Goal: Task Accomplishment & Management: Use online tool/utility

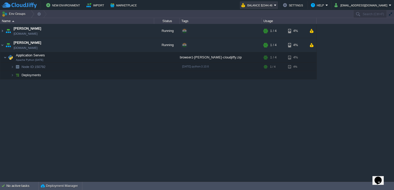
click at [274, 6] on button "Balance $2344.46" at bounding box center [258, 5] width 33 height 6
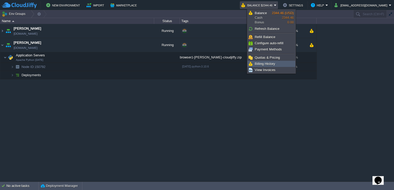
click at [276, 62] on link "Billing History" at bounding box center [271, 64] width 47 height 6
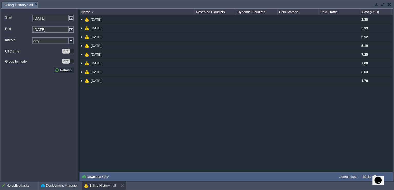
click at [389, 5] on button "button" at bounding box center [390, 4] width 4 height 5
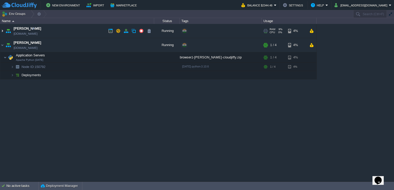
click at [3, 31] on img at bounding box center [2, 31] width 4 height 14
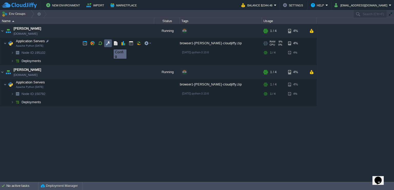
click at [110, 45] on button "button" at bounding box center [108, 43] width 5 height 5
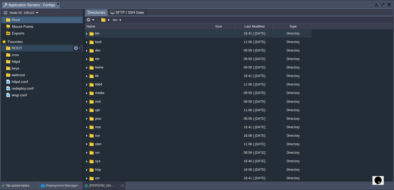
click at [17, 48] on span "ROOT" at bounding box center [17, 48] width 12 height 5
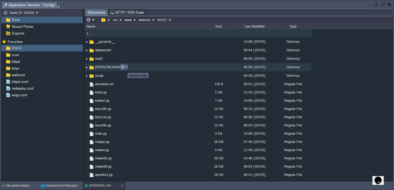
click at [125, 68] on button "button" at bounding box center [122, 66] width 5 height 5
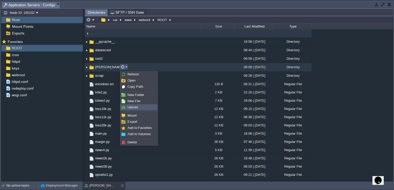
click at [138, 107] on span "Upload" at bounding box center [133, 107] width 10 height 4
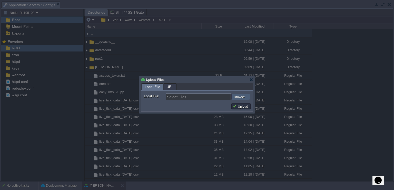
click at [235, 96] on input "file" at bounding box center [217, 96] width 65 height 6
type input "C:\fakepath\trade_engine_v14.py"
type input "trade_engine_v14.py"
click at [247, 105] on button "Upload" at bounding box center [241, 106] width 17 height 5
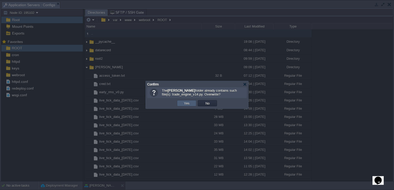
click at [188, 106] on td "Yes" at bounding box center [186, 103] width 19 height 6
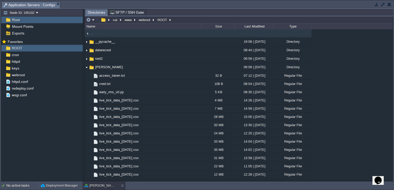
click at [390, 2] on button "button" at bounding box center [390, 4] width 4 height 5
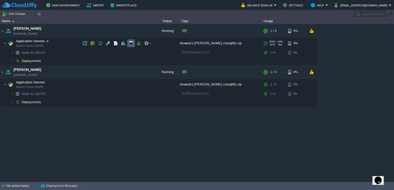
click at [131, 44] on button "button" at bounding box center [131, 43] width 5 height 5
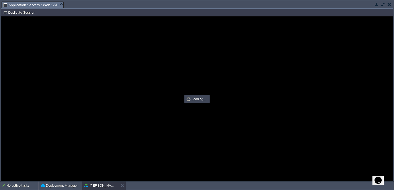
type input "#000000"
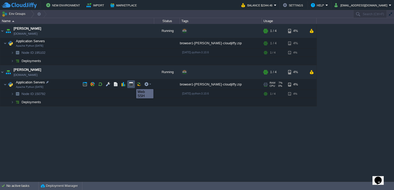
click at [133, 84] on button "button" at bounding box center [131, 84] width 5 height 5
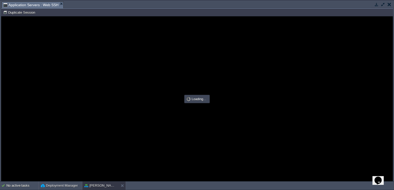
type input "#000000"
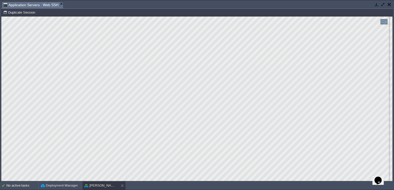
click at [1, 16] on html "Copy: Ctrl + Shift + C Paste: Ctrl + V Settings: Ctrl + Shift + Alt 0" at bounding box center [197, 16] width 392 height 0
click at [383, 5] on button "button" at bounding box center [383, 4] width 5 height 5
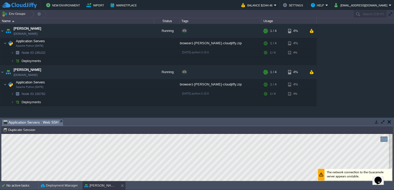
click at [390, 121] on button "button" at bounding box center [390, 121] width 4 height 5
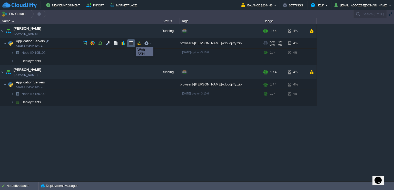
click at [133, 42] on button "button" at bounding box center [131, 43] width 5 height 5
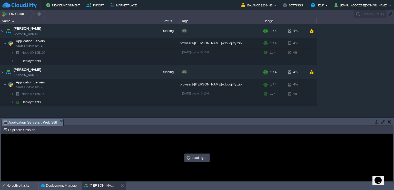
type input "#000000"
click at [384, 121] on button "button" at bounding box center [383, 121] width 5 height 5
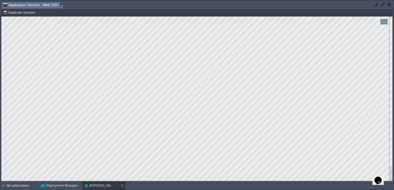
click at [389, 61] on div at bounding box center [197, 98] width 392 height 164
click at [384, 4] on button "button" at bounding box center [383, 4] width 5 height 5
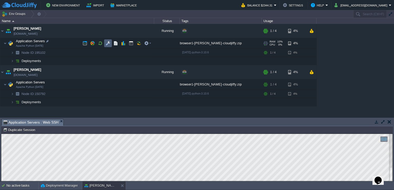
click at [108, 43] on button "button" at bounding box center [108, 43] width 5 height 5
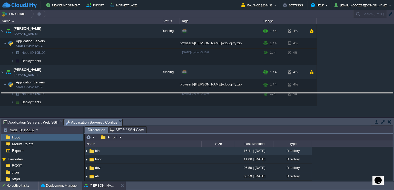
drag, startPoint x: 96, startPoint y: 123, endPoint x: 151, endPoint y: 96, distance: 61.1
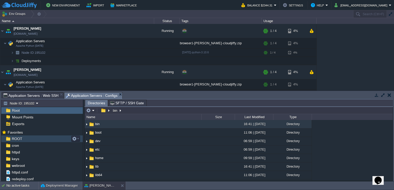
click at [27, 136] on div "ROOT" at bounding box center [42, 138] width 82 height 7
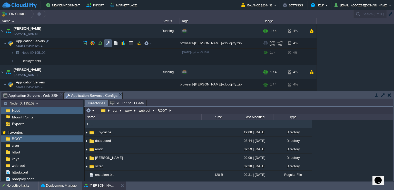
click at [107, 43] on button "button" at bounding box center [108, 43] width 5 height 5
click at [35, 94] on span "Application Servers : Web SSH" at bounding box center [30, 95] width 55 height 6
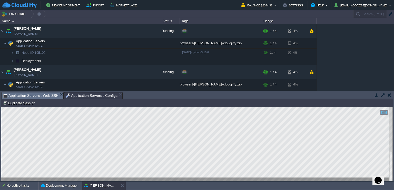
click at [382, 95] on button "button" at bounding box center [383, 94] width 5 height 5
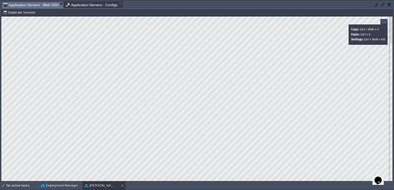
click at [385, 21] on div at bounding box center [384, 21] width 7 height 5
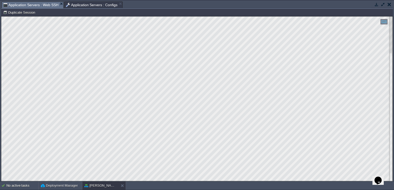
click at [1, 16] on html "Copy: Ctrl + Shift + C Paste: Ctrl + V Settings: Ctrl + Shift + Alt 0" at bounding box center [197, 16] width 392 height 0
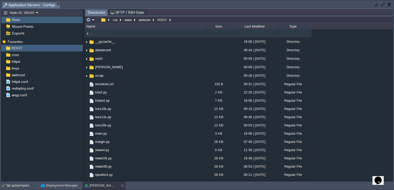
click at [383, 4] on button "button" at bounding box center [383, 4] width 5 height 5
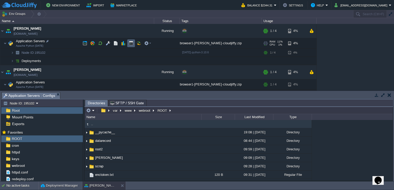
click at [130, 41] on button "button" at bounding box center [131, 43] width 5 height 5
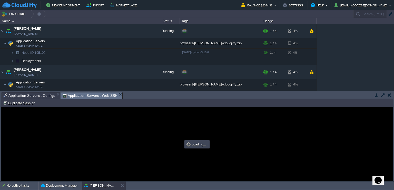
click at [384, 93] on button "button" at bounding box center [383, 94] width 5 height 5
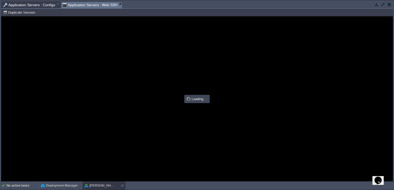
type input "#000000"
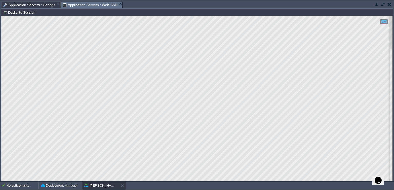
click at [33, 4] on span "Application Servers : Configs" at bounding box center [29, 5] width 52 height 6
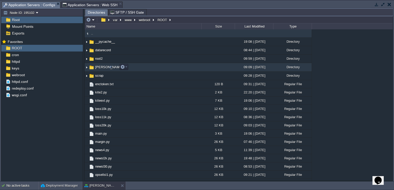
click at [87, 69] on img at bounding box center [87, 67] width 4 height 8
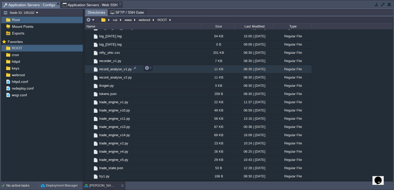
scroll to position [180, 0]
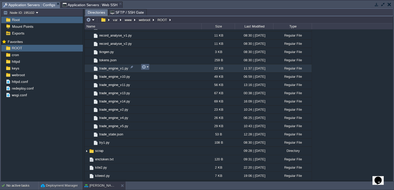
click at [148, 68] on em at bounding box center [145, 66] width 7 height 5
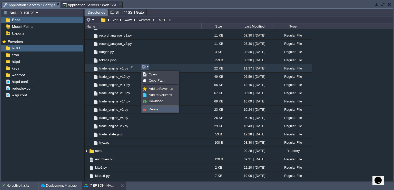
click at [159, 110] on link "Delete" at bounding box center [160, 109] width 37 height 6
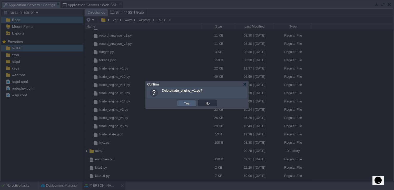
click at [184, 104] on button "Yes" at bounding box center [187, 103] width 9 height 5
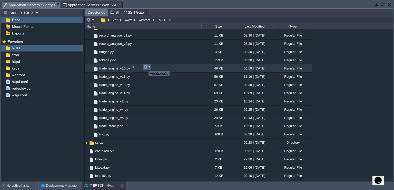
click at [148, 66] on em at bounding box center [147, 66] width 7 height 5
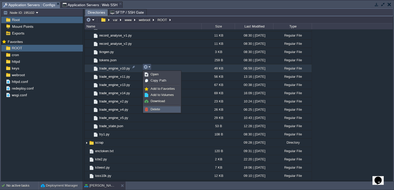
click at [158, 110] on span "Delete" at bounding box center [156, 109] width 10 height 4
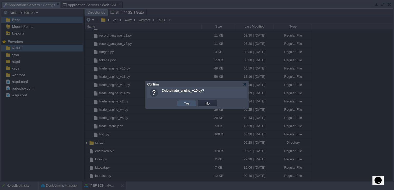
click at [184, 105] on button "Yes" at bounding box center [187, 103] width 9 height 5
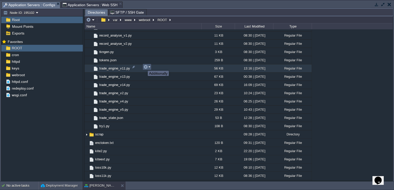
click at [145, 66] on button "button" at bounding box center [146, 66] width 5 height 5
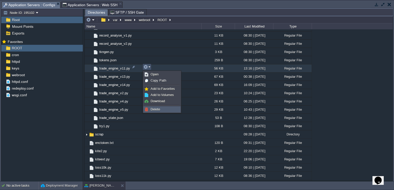
click at [156, 109] on span "Delete" at bounding box center [156, 109] width 10 height 4
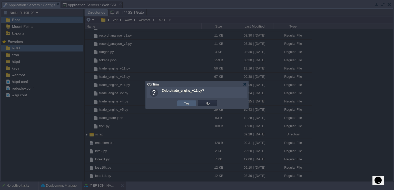
click at [184, 104] on button "Yes" at bounding box center [187, 103] width 9 height 5
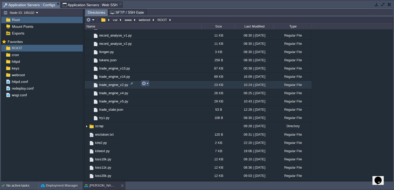
click at [143, 83] on button "button" at bounding box center [144, 83] width 5 height 5
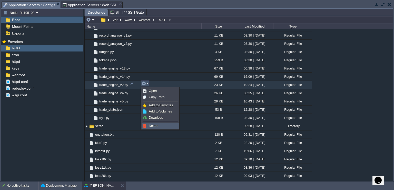
click at [152, 126] on span "Delete" at bounding box center [154, 126] width 10 height 4
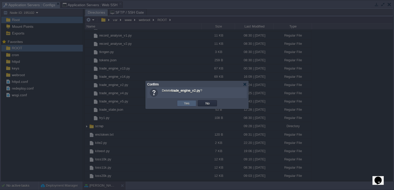
click at [182, 105] on td "Yes" at bounding box center [186, 103] width 19 height 6
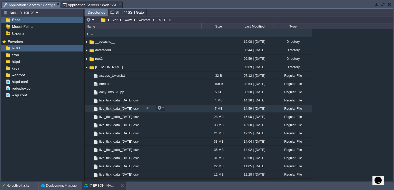
scroll to position [51, 0]
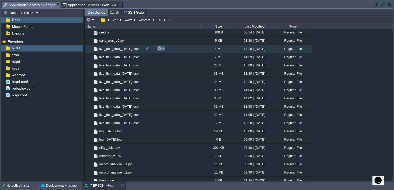
click at [158, 48] on button "button" at bounding box center [159, 48] width 5 height 5
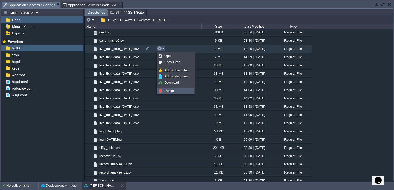
click at [168, 89] on span "Delete" at bounding box center [170, 91] width 10 height 4
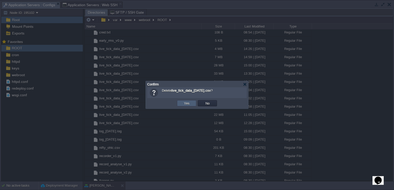
click at [192, 102] on td "Yes" at bounding box center [186, 103] width 19 height 6
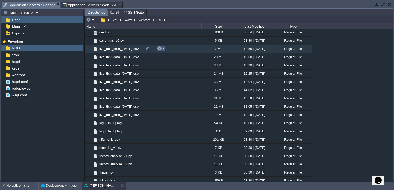
click at [162, 49] on em at bounding box center [160, 48] width 7 height 5
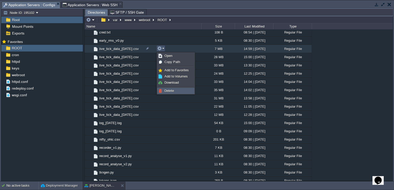
click at [169, 91] on span "Delete" at bounding box center [170, 91] width 10 height 4
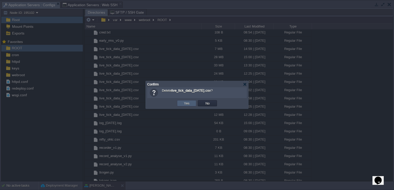
click at [185, 103] on button "Yes" at bounding box center [187, 103] width 9 height 5
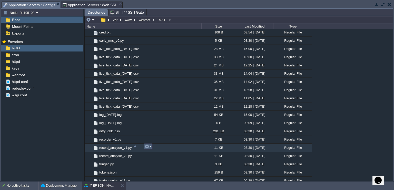
click at [150, 145] on em at bounding box center [148, 146] width 7 height 5
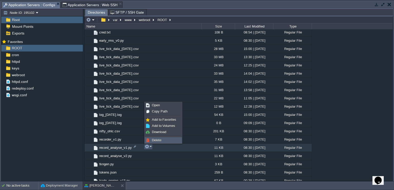
click at [154, 139] on span "Delete" at bounding box center [157, 140] width 10 height 4
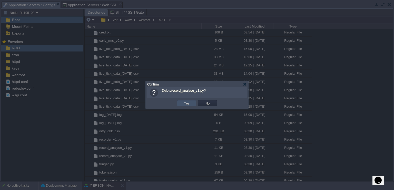
click at [186, 104] on button "Yes" at bounding box center [187, 103] width 9 height 5
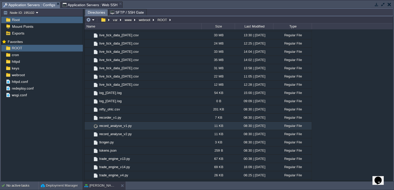
scroll to position [103, 0]
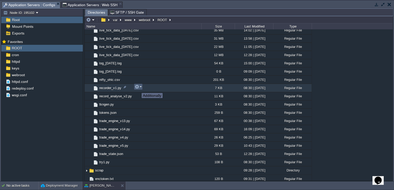
click at [138, 88] on button "button" at bounding box center [137, 86] width 5 height 5
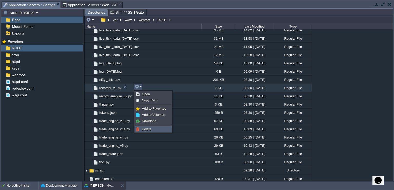
click at [144, 128] on span "Delete" at bounding box center [147, 129] width 10 height 4
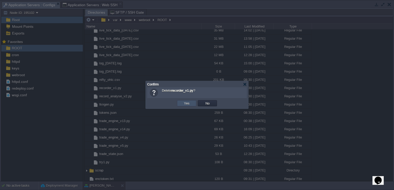
click at [183, 102] on button "Yes" at bounding box center [187, 103] width 9 height 5
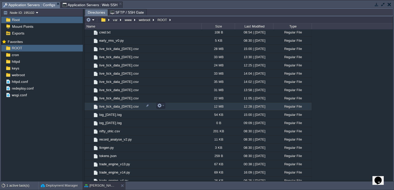
scroll to position [0, 0]
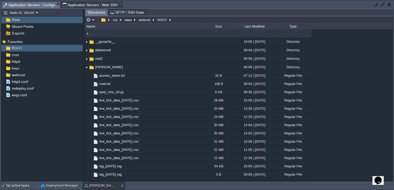
click at [95, 6] on span "Application Servers : Web SSH" at bounding box center [90, 5] width 55 height 6
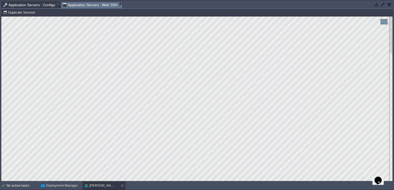
click at [1, 16] on html "Copy: Ctrl + Shift + C Paste: Ctrl + V Settings: Ctrl + Shift + Alt 0" at bounding box center [197, 16] width 392 height 0
click at [391, 6] on button "button" at bounding box center [390, 4] width 4 height 5
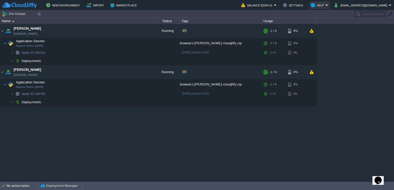
click at [326, 6] on button "Help" at bounding box center [318, 5] width 15 height 6
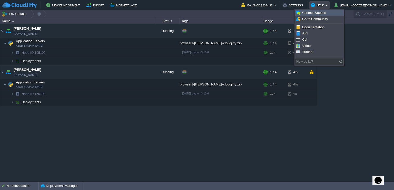
click at [321, 13] on span "Contact Support" at bounding box center [315, 13] width 24 height 4
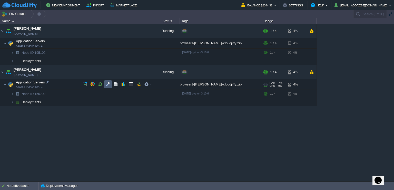
click at [107, 83] on button "button" at bounding box center [108, 84] width 5 height 5
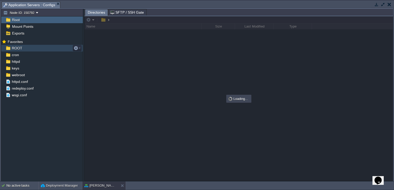
click at [34, 45] on div "ROOT" at bounding box center [42, 48] width 82 height 7
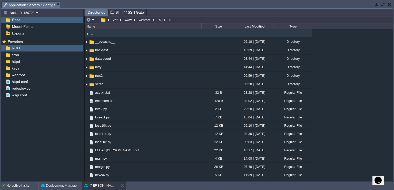
click at [383, 3] on button "button" at bounding box center [383, 4] width 5 height 5
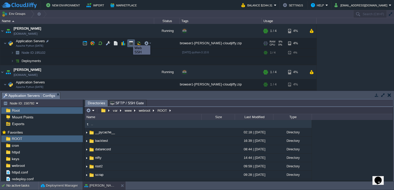
click at [130, 41] on button "button" at bounding box center [131, 43] width 5 height 5
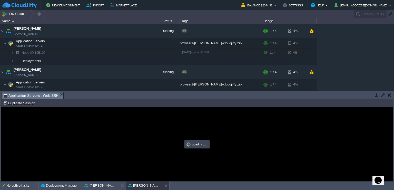
click at [384, 93] on button "button" at bounding box center [383, 94] width 5 height 5
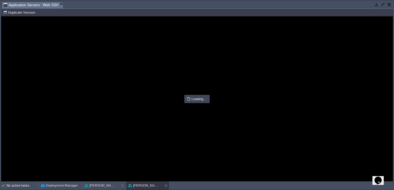
type input "#000000"
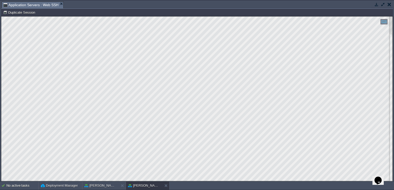
click at [384, 6] on button "button" at bounding box center [383, 4] width 5 height 5
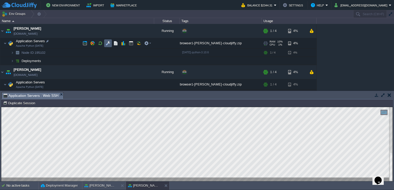
click at [109, 41] on button "button" at bounding box center [108, 43] width 5 height 5
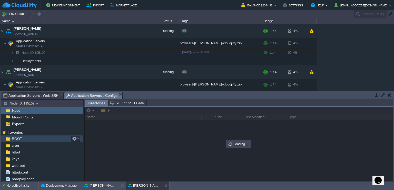
click at [26, 137] on div "ROOT" at bounding box center [42, 138] width 82 height 7
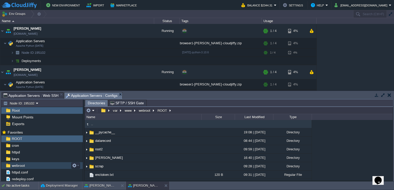
click at [26, 167] on div "webroot" at bounding box center [42, 165] width 82 height 7
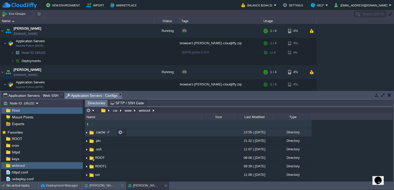
scroll to position [26, 0]
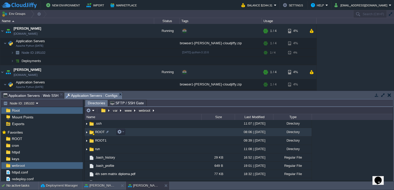
click at [101, 130] on span "ROOT" at bounding box center [100, 131] width 11 height 4
click at [85, 131] on img at bounding box center [87, 132] width 4 height 8
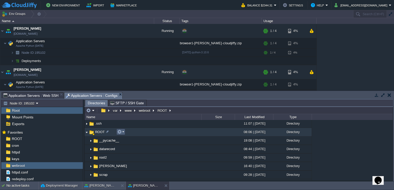
scroll to position [51, 0]
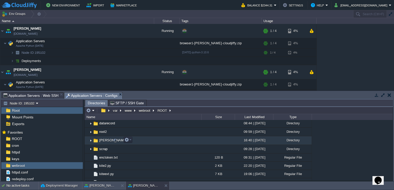
click at [91, 140] on img at bounding box center [91, 140] width 4 height 8
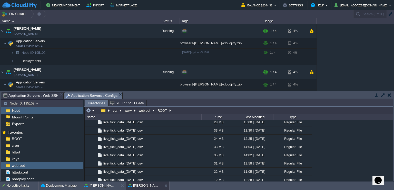
click at [385, 95] on button "button" at bounding box center [383, 94] width 5 height 5
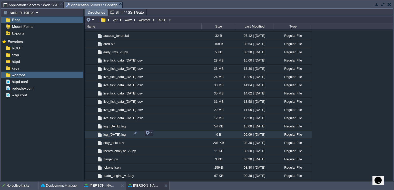
scroll to position [51, 0]
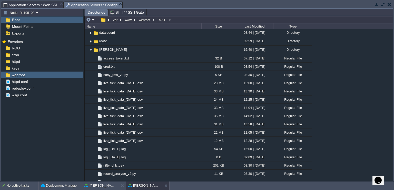
click at [31, 5] on span "Application Servers : Web SSH" at bounding box center [30, 5] width 55 height 6
click at [96, 7] on span "Application Servers : Configs" at bounding box center [92, 5] width 52 height 6
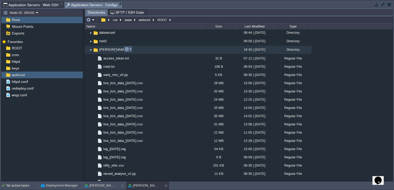
click at [129, 50] on button "button" at bounding box center [127, 49] width 5 height 5
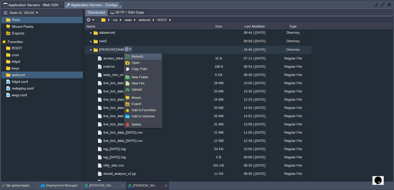
click at [132, 56] on span "Refresh" at bounding box center [138, 56] width 12 height 4
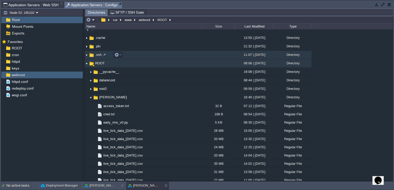
scroll to position [0, 0]
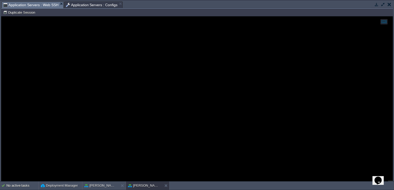
click at [40, 6] on span "Application Servers : Web SSH" at bounding box center [30, 5] width 55 height 6
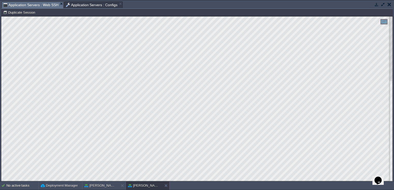
click at [1, 16] on html "Copy: Ctrl + Shift + C Paste: Ctrl + V Settings: Ctrl + Shift + Alt 0" at bounding box center [197, 16] width 392 height 0
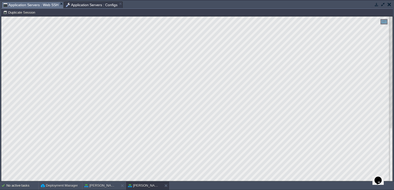
click at [1, 16] on html "Copy: Ctrl + Shift + C Paste: Ctrl + V Settings: Ctrl + Shift + Alt 0" at bounding box center [197, 16] width 392 height 0
click at [384, 6] on td at bounding box center [383, 4] width 6 height 6
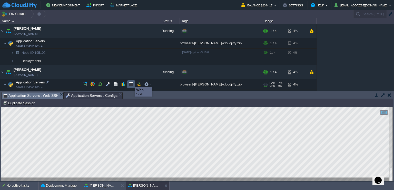
click at [131, 82] on button "button" at bounding box center [131, 84] width 5 height 5
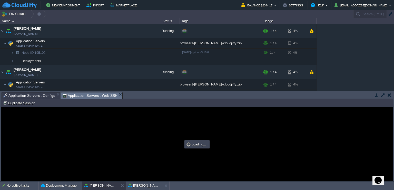
type input "#000000"
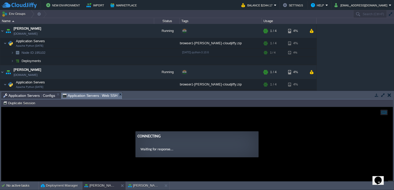
click at [383, 93] on button "button" at bounding box center [383, 94] width 5 height 5
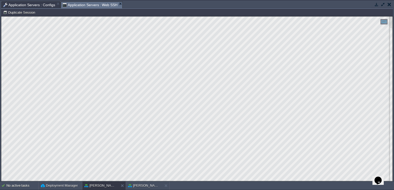
click at [1, 16] on html "Copy: Ctrl + Shift + C Paste: Ctrl + V Settings: Ctrl + Shift + Alt 0" at bounding box center [197, 16] width 392 height 0
click at [116, 3] on em "Application Servers : Web SSH" at bounding box center [93, 5] width 60 height 6
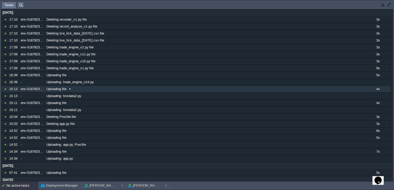
scroll to position [84, 0]
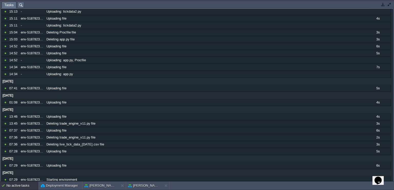
click at [390, 3] on button "button" at bounding box center [390, 4] width 5 height 5
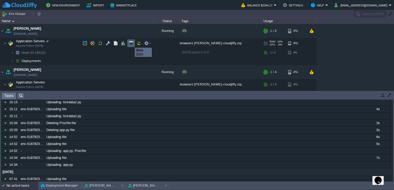
click at [131, 43] on button "button" at bounding box center [131, 43] width 5 height 5
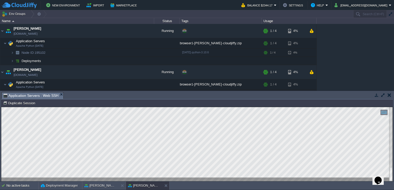
click at [389, 95] on button "button" at bounding box center [390, 94] width 4 height 5
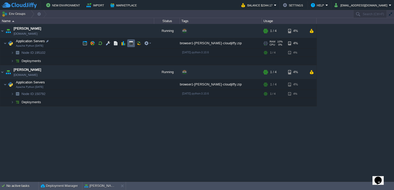
click at [128, 42] on td at bounding box center [131, 43] width 8 height 8
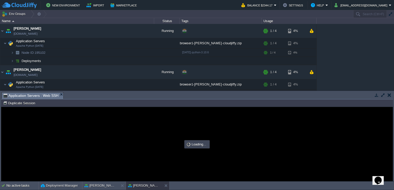
scroll to position [0, 0]
type input "#000000"
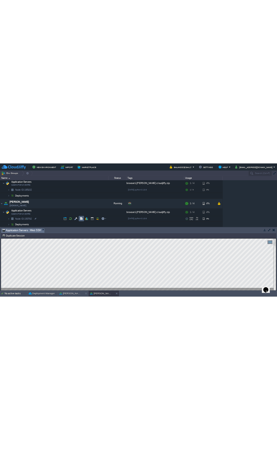
scroll to position [15, 0]
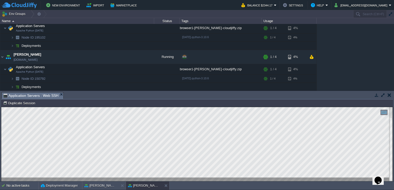
click at [383, 93] on button "button" at bounding box center [383, 94] width 5 height 5
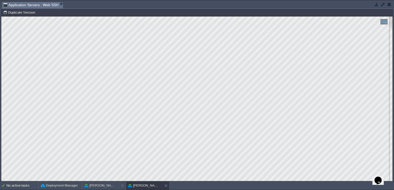
click at [1, 16] on html "Copy: Ctrl + Shift + C Paste: Ctrl + V Settings: Ctrl + Shift + Alt 0" at bounding box center [197, 16] width 392 height 0
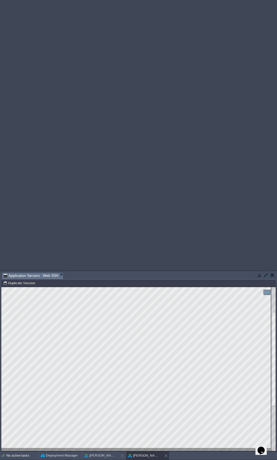
click at [266, 189] on button "button" at bounding box center [266, 275] width 5 height 5
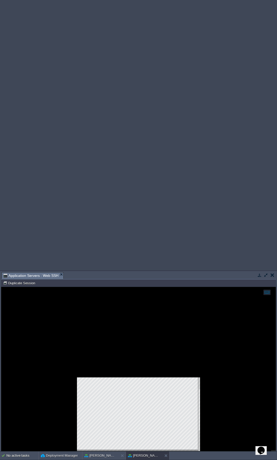
scroll to position [0, 0]
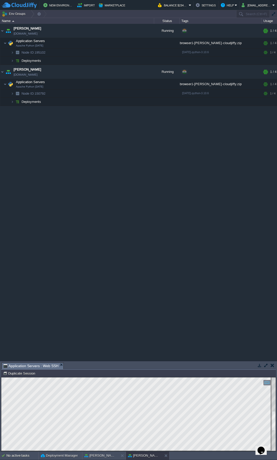
click at [267, 189] on button "button" at bounding box center [266, 365] width 5 height 5
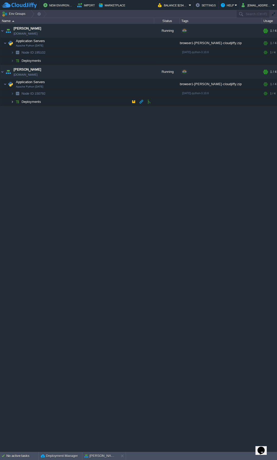
click at [12, 102] on img at bounding box center [12, 102] width 3 height 8
click at [12, 93] on img at bounding box center [12, 94] width 3 height 8
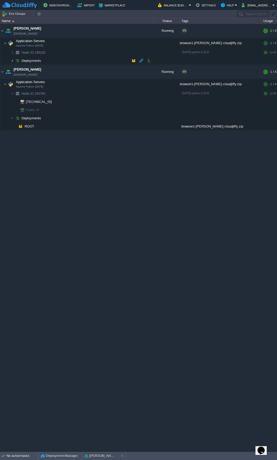
click at [12, 61] on img at bounding box center [12, 61] width 3 height 8
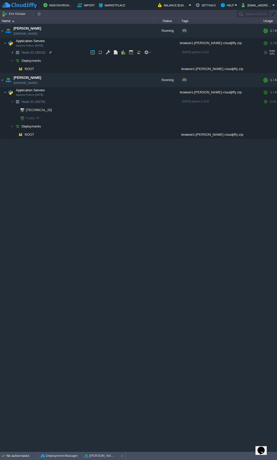
click at [13, 52] on img at bounding box center [12, 53] width 3 height 8
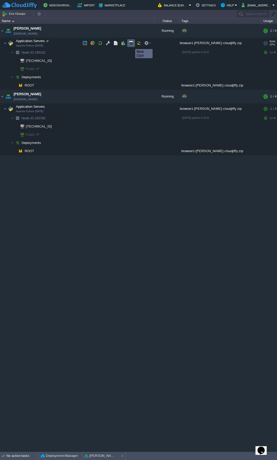
click at [131, 44] on button "button" at bounding box center [131, 43] width 5 height 5
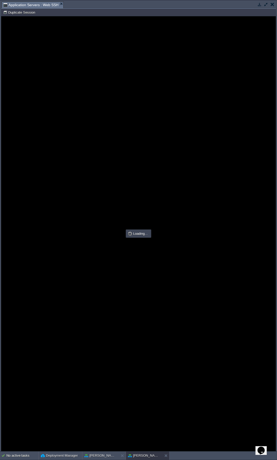
type input "#000000"
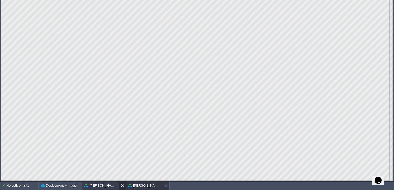
click at [122, 186] on button at bounding box center [123, 185] width 5 height 5
click at [123, 186] on button at bounding box center [123, 185] width 5 height 5
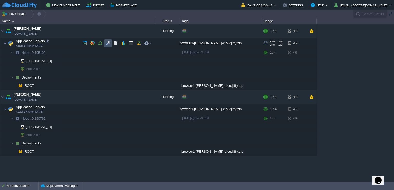
click at [108, 41] on button "button" at bounding box center [108, 43] width 5 height 5
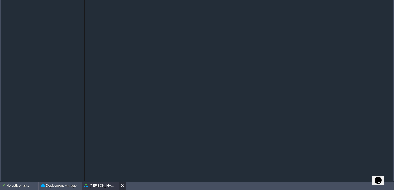
click at [123, 186] on button at bounding box center [123, 185] width 5 height 5
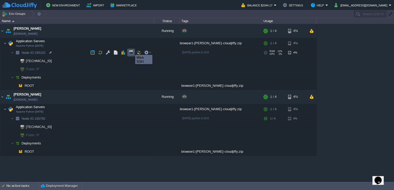
click at [131, 50] on button "button" at bounding box center [131, 52] width 5 height 5
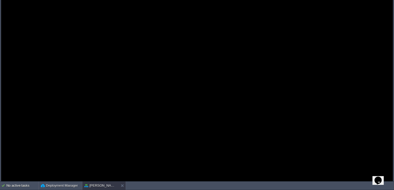
type input "#000000"
